Goal: Task Accomplishment & Management: Use online tool/utility

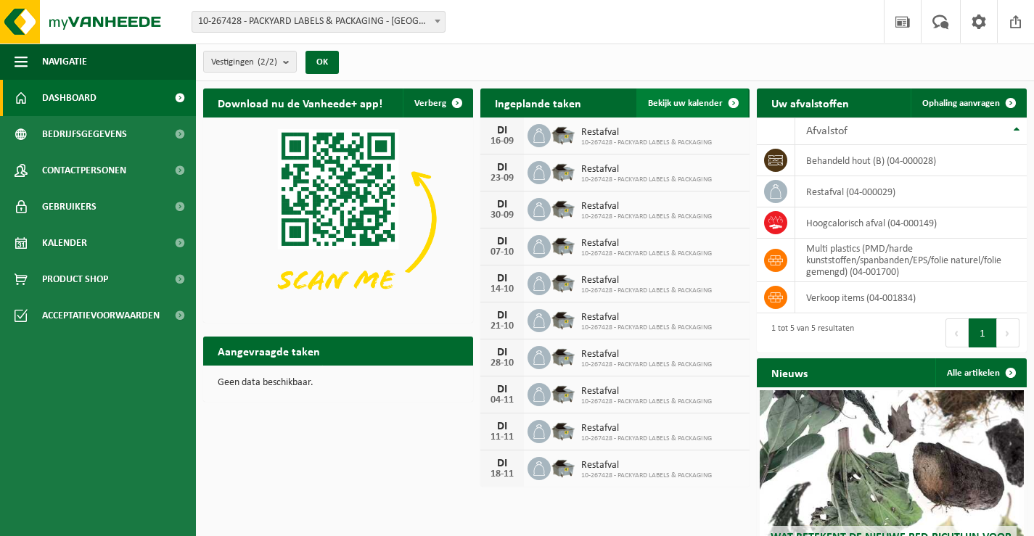
click at [692, 99] on span "Bekijk uw kalender" at bounding box center [685, 103] width 75 height 9
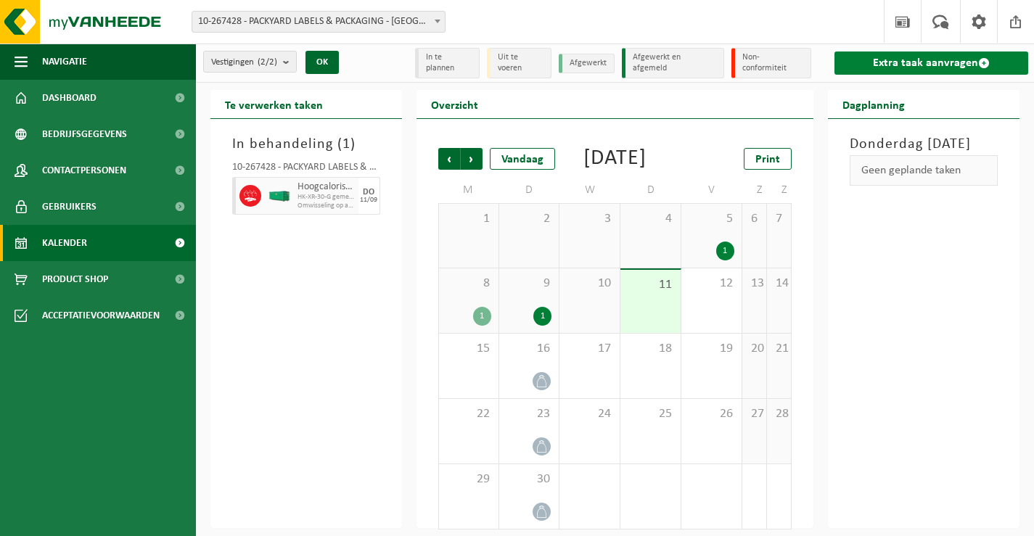
click at [882, 65] on link "Extra taak aanvragen" at bounding box center [932, 63] width 194 height 23
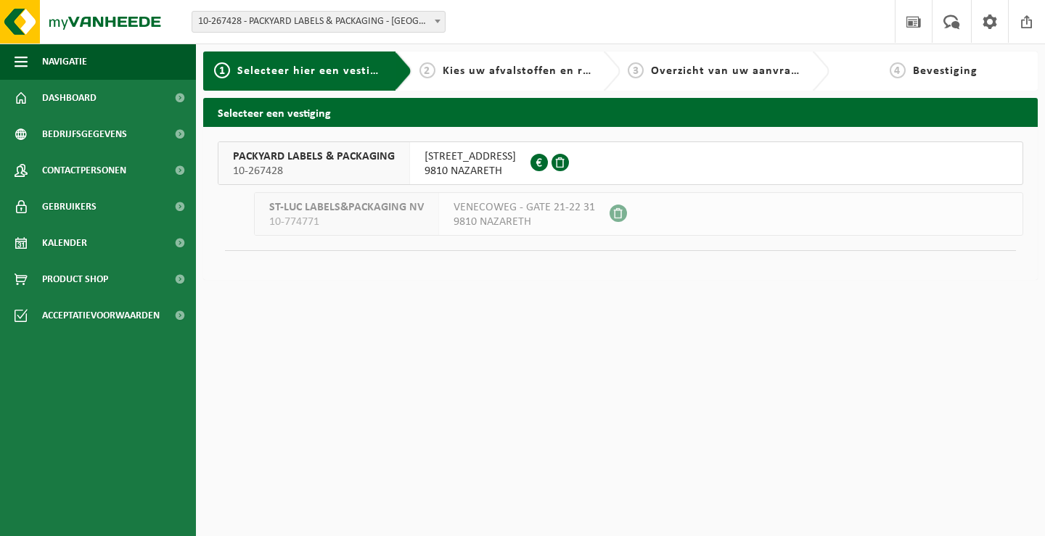
click at [464, 165] on span "9810 NAZARETH" at bounding box center [470, 171] width 91 height 15
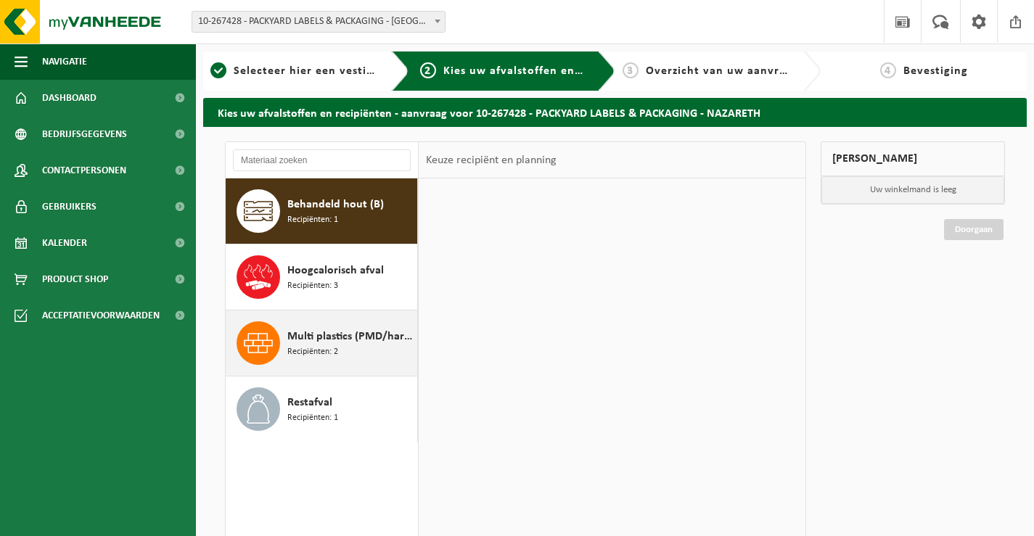
click at [340, 334] on span "Multi plastics (PMD/harde kunststoffen/spanbanden/EPS/folie naturel/folie gemen…" at bounding box center [350, 336] width 126 height 17
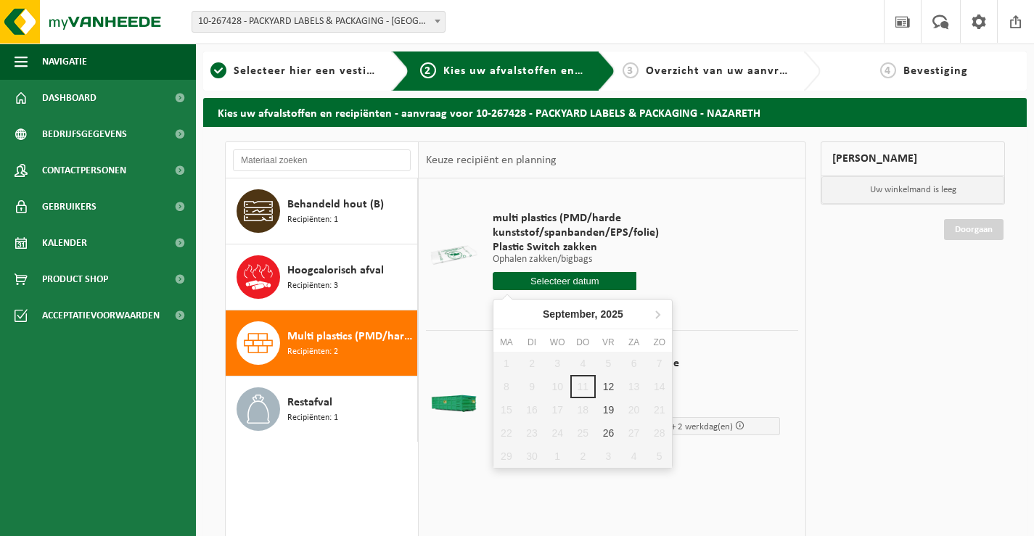
click at [535, 284] on input "text" at bounding box center [565, 281] width 144 height 18
click at [603, 407] on div "19" at bounding box center [608, 409] width 25 height 23
type input "Van 2025-09-19"
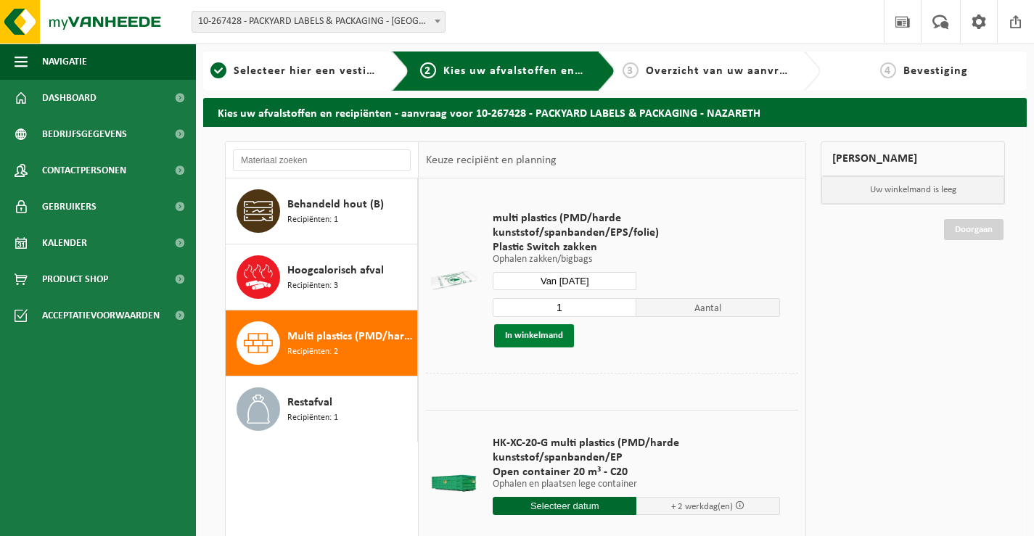
click at [506, 337] on button "In winkelmand" at bounding box center [534, 335] width 80 height 23
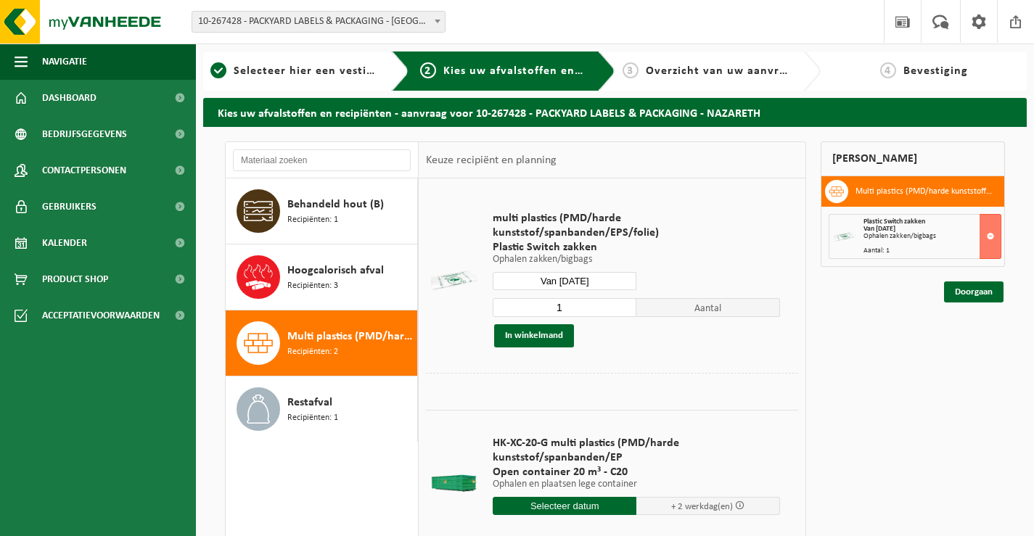
click at [968, 277] on div "Doorgaan" at bounding box center [913, 274] width 184 height 15
click at [959, 299] on link "Doorgaan" at bounding box center [974, 292] width 60 height 21
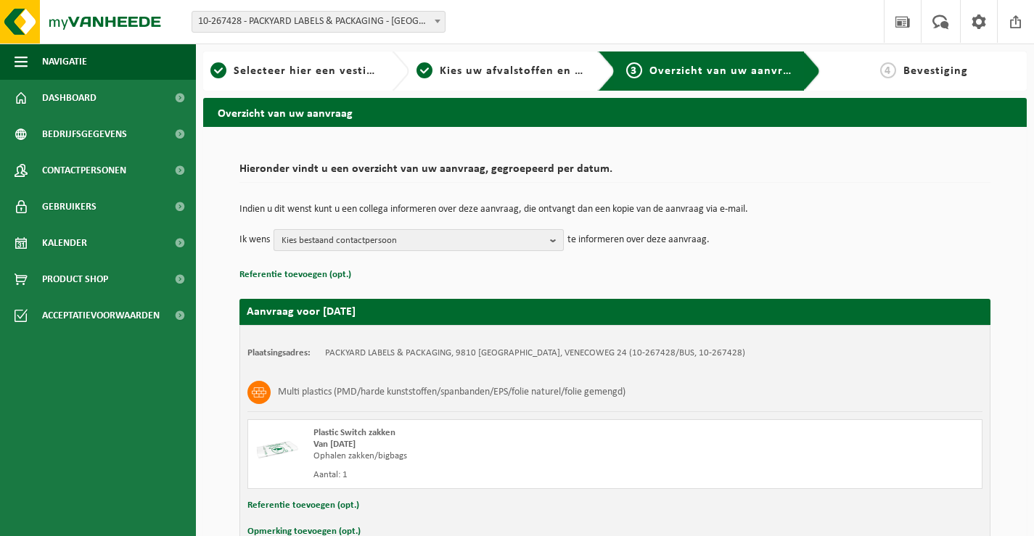
click at [394, 237] on span "Kies bestaand contactpersoon" at bounding box center [413, 241] width 263 height 22
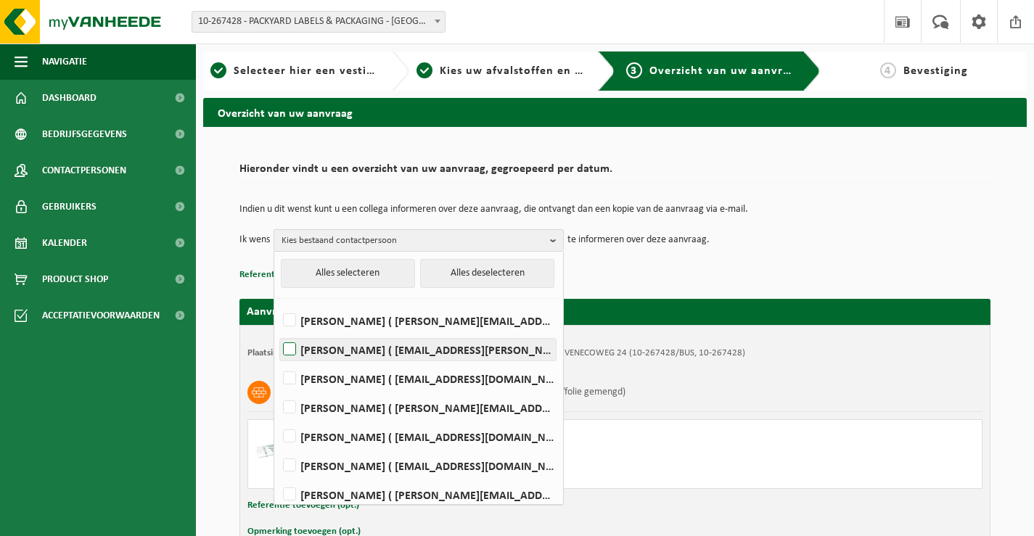
click at [340, 352] on label "CHRISTOPHE DE JANS ( christophe.de.jans@packyard.pro )" at bounding box center [418, 350] width 276 height 22
click at [278, 332] on input "CHRISTOPHE DE JANS ( christophe.de.jans@packyard.pro )" at bounding box center [277, 331] width 1 height 1
checkbox input "true"
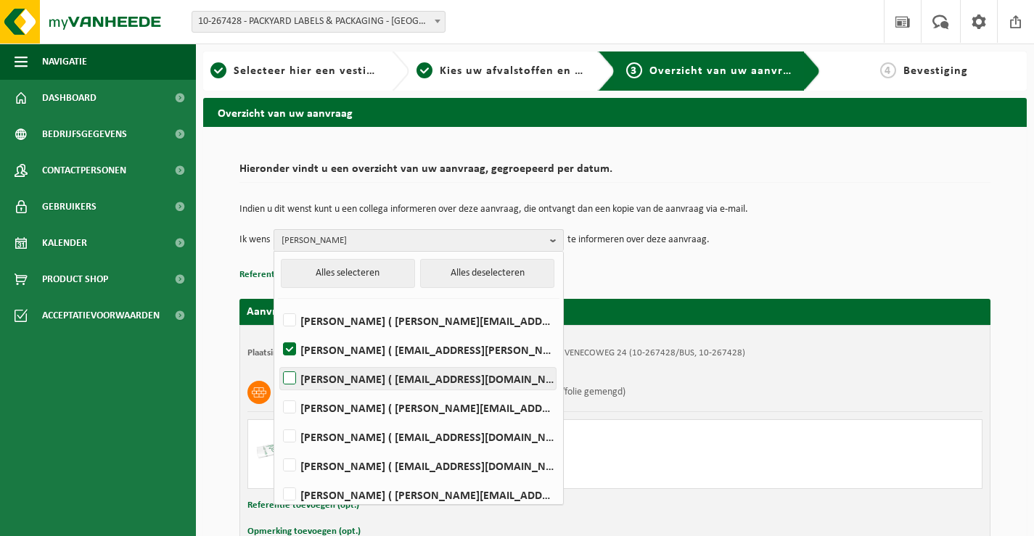
click at [330, 374] on label "Ann De Vlieger ( ann.de.vlieger@packyard.pro )" at bounding box center [418, 379] width 276 height 22
click at [278, 361] on input "Ann De Vlieger ( ann.de.vlieger@packyard.pro )" at bounding box center [277, 360] width 1 height 1
checkbox input "true"
click at [695, 268] on p "Referentie toevoegen (opt.)" at bounding box center [615, 275] width 751 height 19
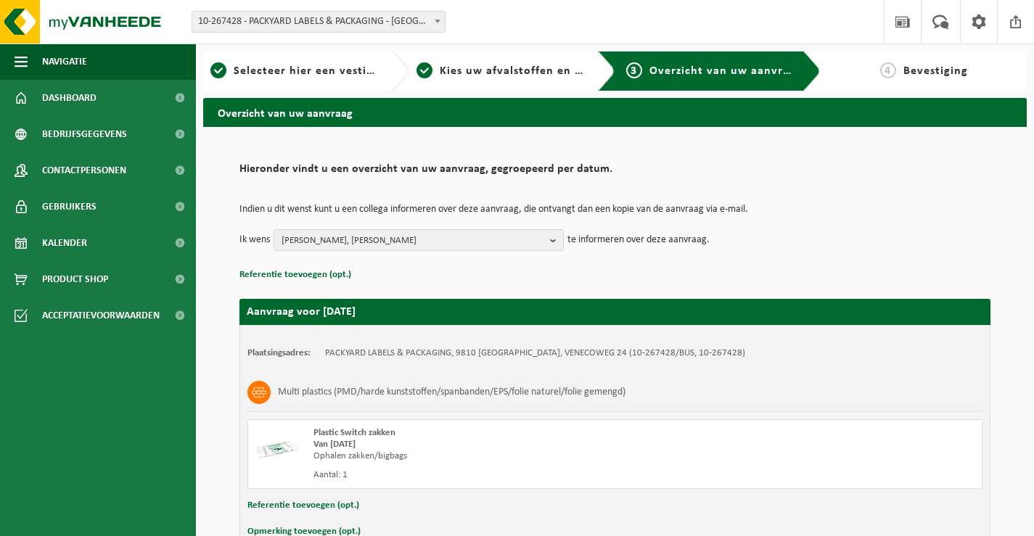
scroll to position [86, 0]
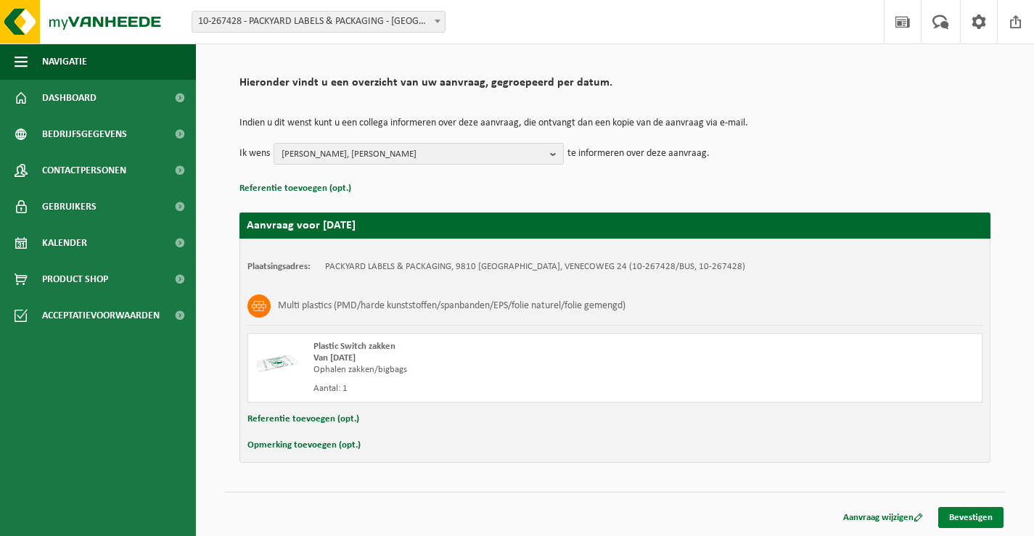
click at [968, 525] on link "Bevestigen" at bounding box center [970, 517] width 65 height 21
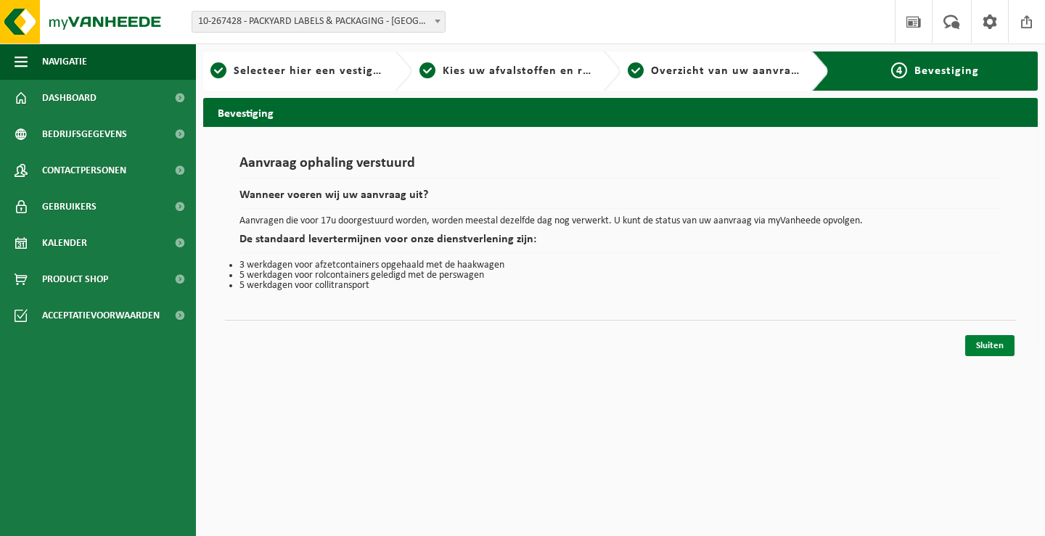
click at [1013, 342] on link "Sluiten" at bounding box center [989, 345] width 49 height 21
